Goal: Task Accomplishment & Management: Use online tool/utility

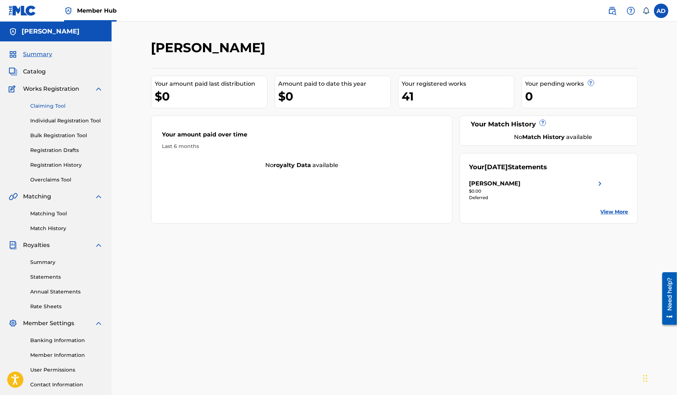
click at [47, 105] on link "Claiming Tool" at bounding box center [66, 106] width 73 height 8
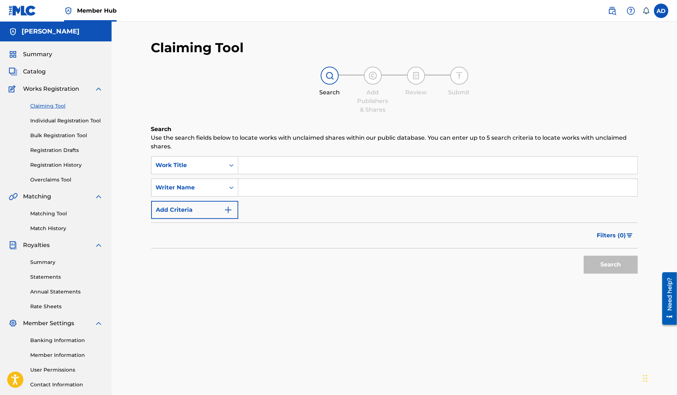
drag, startPoint x: 254, startPoint y: 186, endPoint x: 259, endPoint y: 187, distance: 5.2
click at [254, 186] on input "Search Form" at bounding box center [437, 187] width 399 height 17
type input "[PERSON_NAME]"
click at [625, 258] on button "Search" at bounding box center [611, 264] width 54 height 18
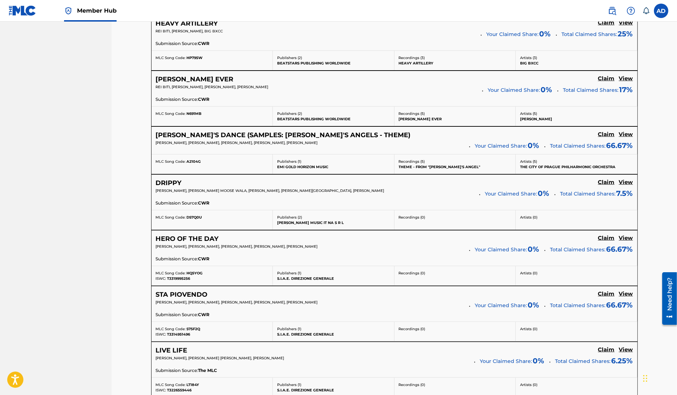
scroll to position [373, 0]
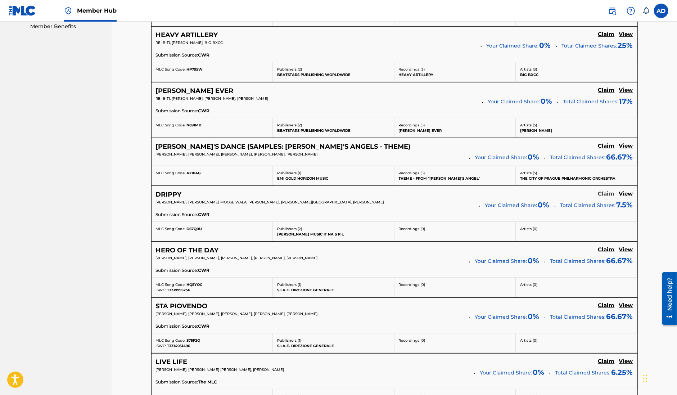
click at [605, 196] on h5 "Claim" at bounding box center [606, 193] width 17 height 7
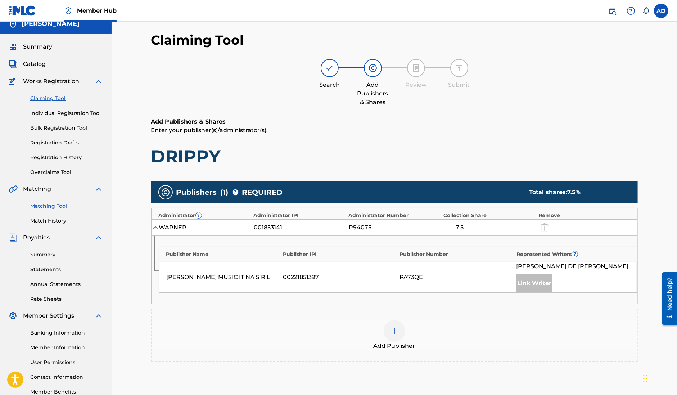
scroll to position [0, 0]
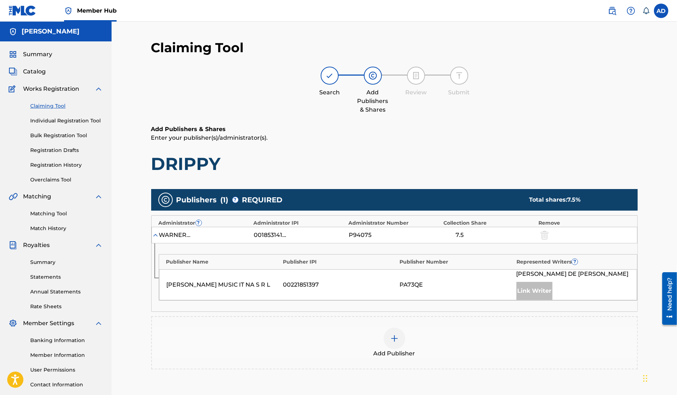
click at [40, 78] on div "Summary Catalog Works Registration Claiming Tool Individual Registration Tool B…" at bounding box center [56, 226] width 112 height 370
click at [39, 74] on span "Catalog" at bounding box center [34, 71] width 23 height 9
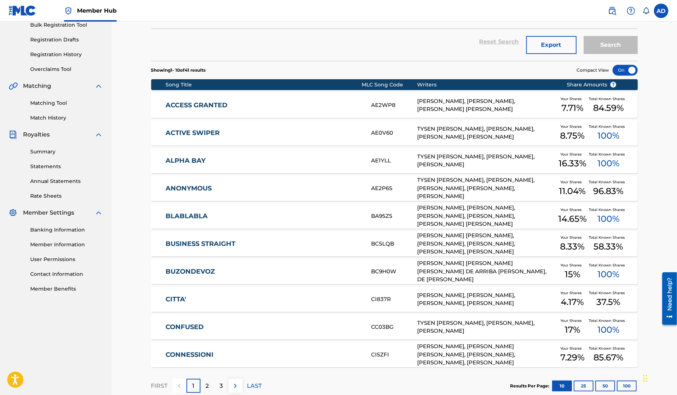
scroll to position [154, 0]
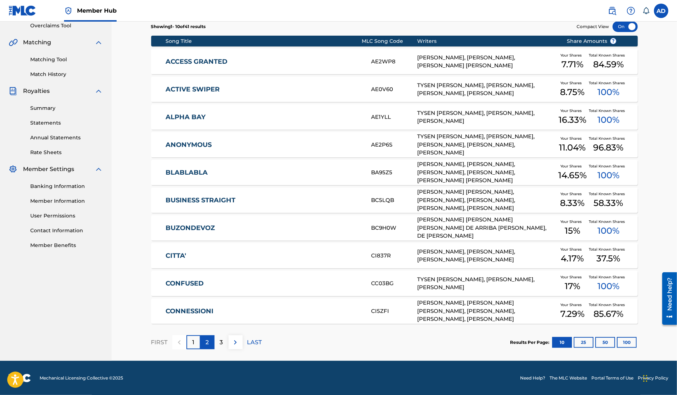
click at [208, 344] on p "2" at bounding box center [207, 342] width 3 height 9
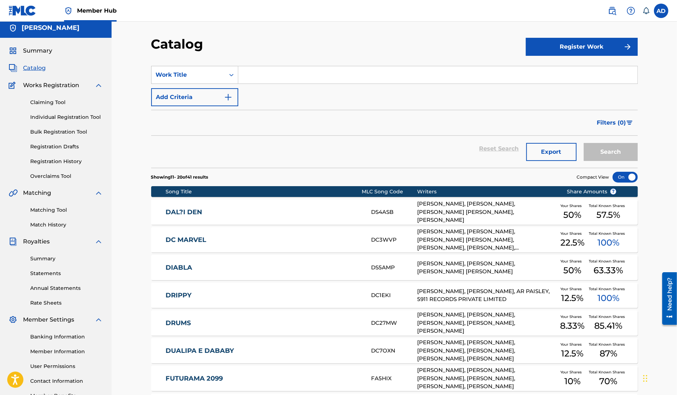
scroll to position [0, 0]
